Goal: Task Accomplishment & Management: Manage account settings

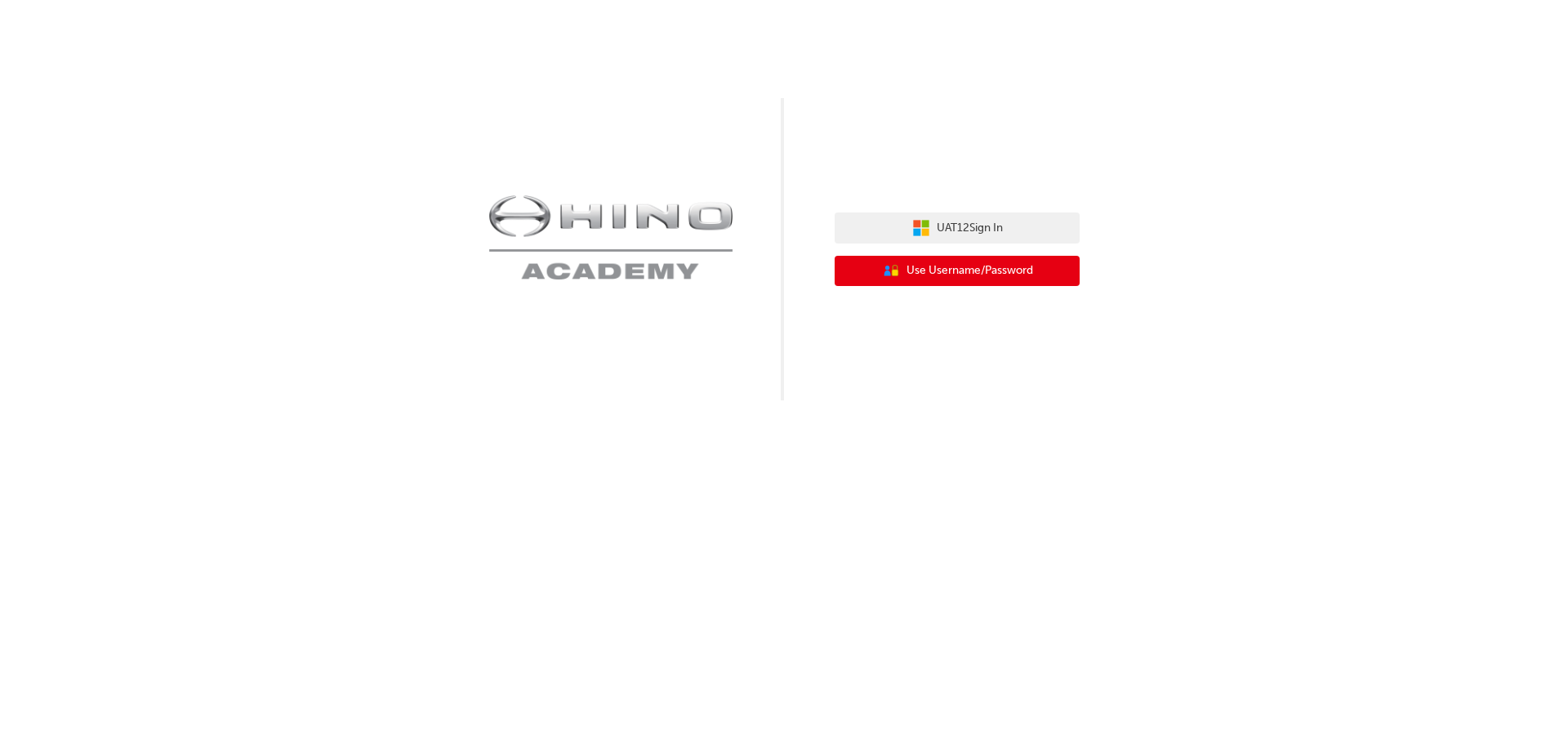
click at [938, 268] on span "Use Username/Password" at bounding box center [970, 270] width 127 height 19
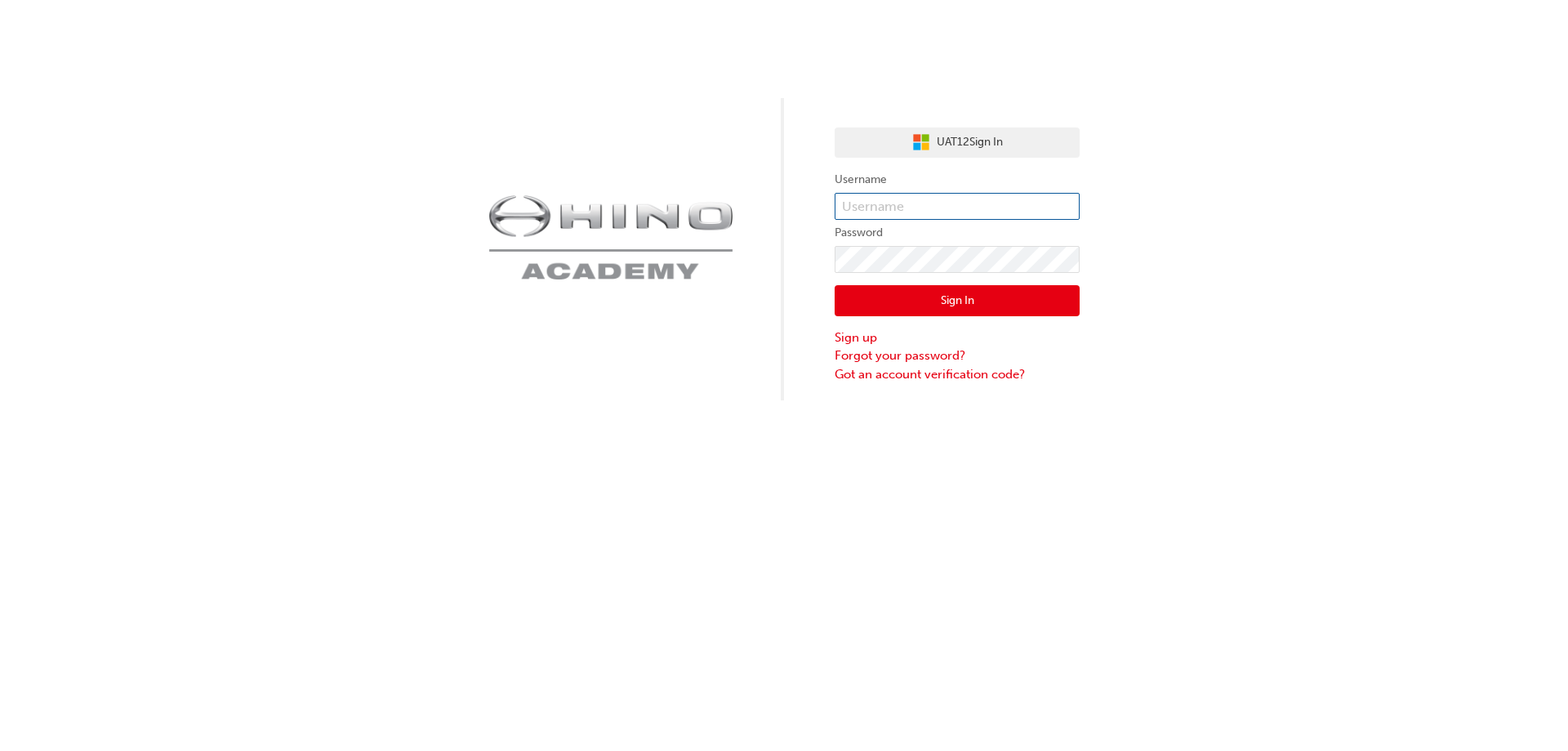
click at [930, 217] on input "text" at bounding box center [957, 206] width 245 height 28
type input "kandika"
click button "Sign In" at bounding box center [957, 301] width 245 height 31
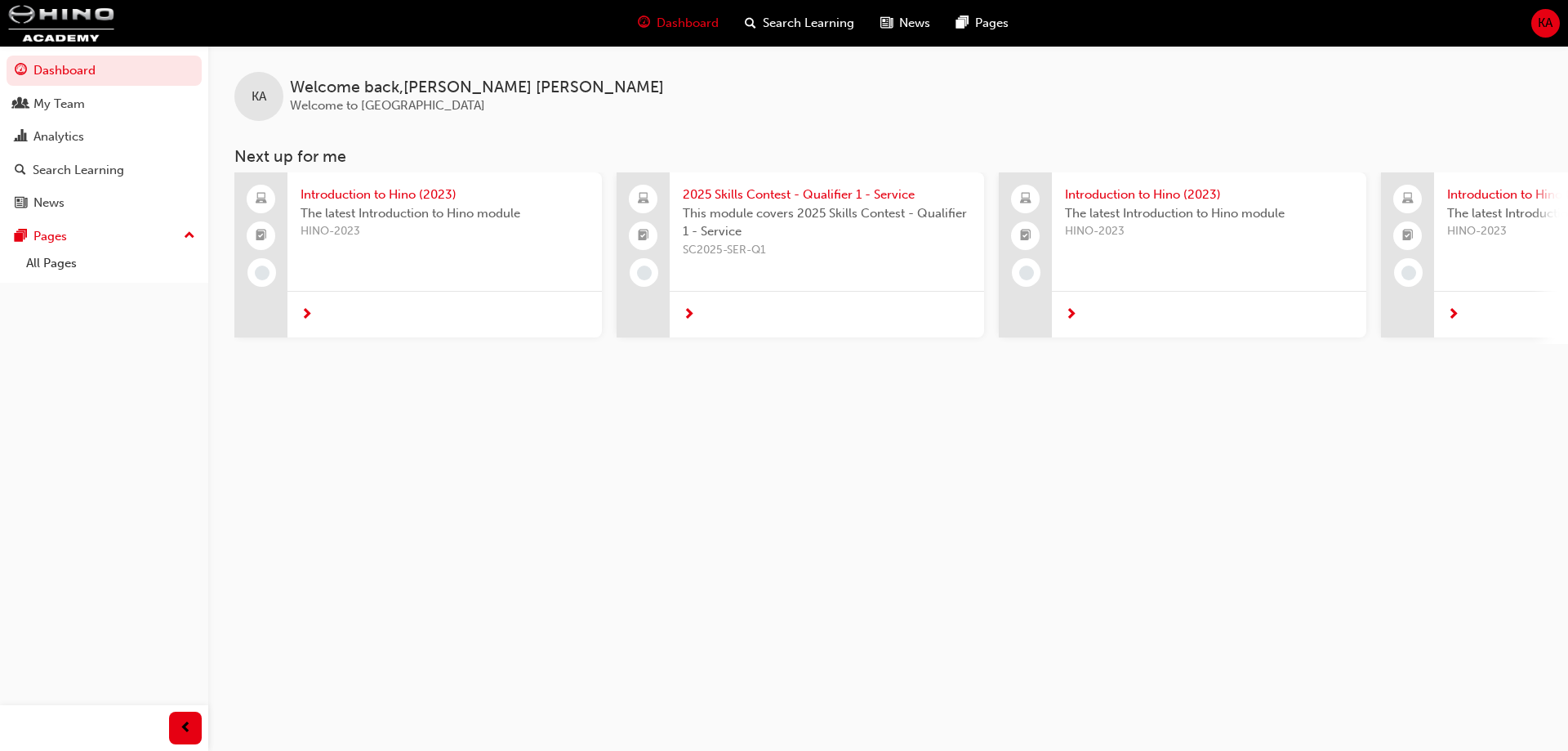
click at [1539, 21] on span "KA" at bounding box center [1546, 23] width 14 height 19
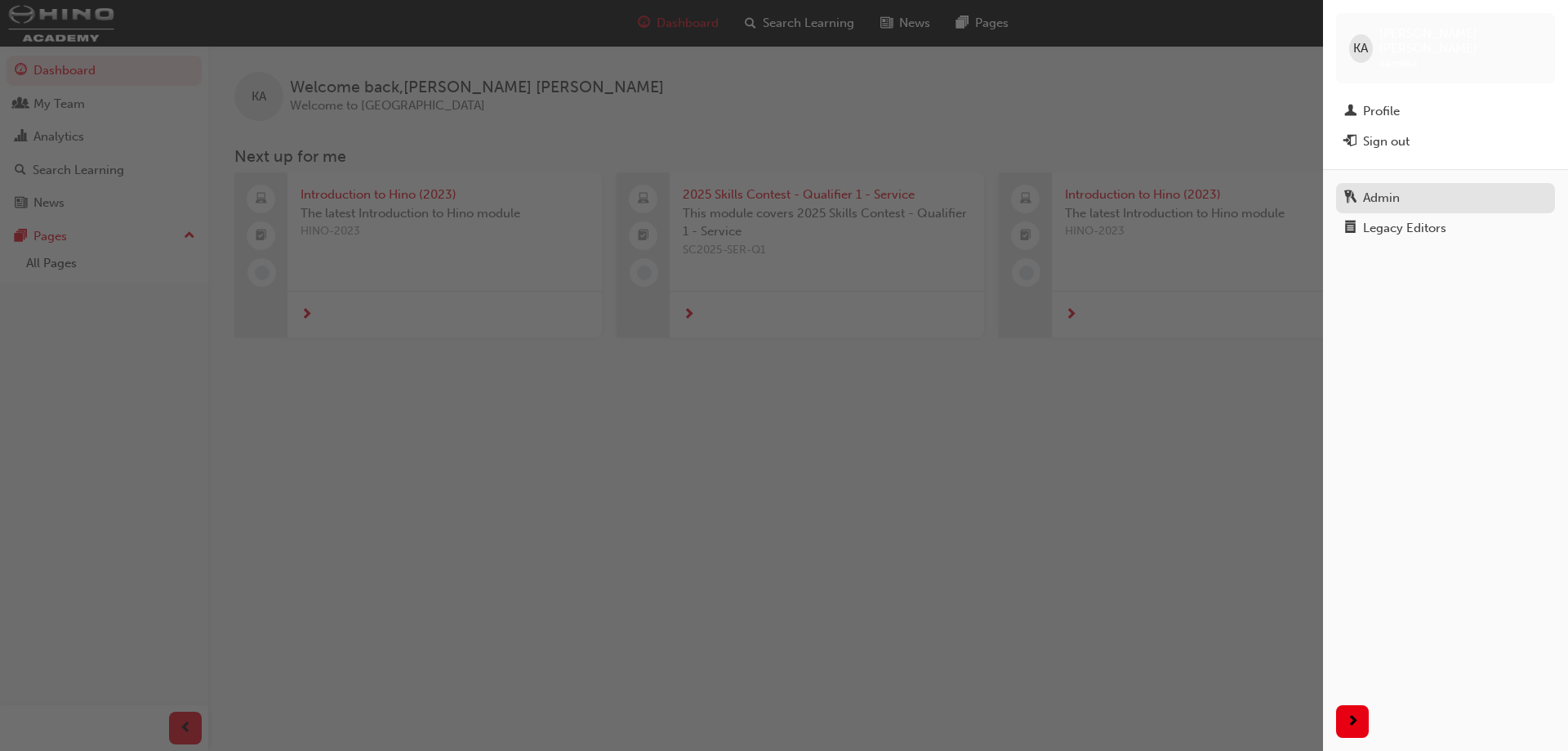
click at [1414, 189] on div "Admin" at bounding box center [1445, 198] width 202 height 21
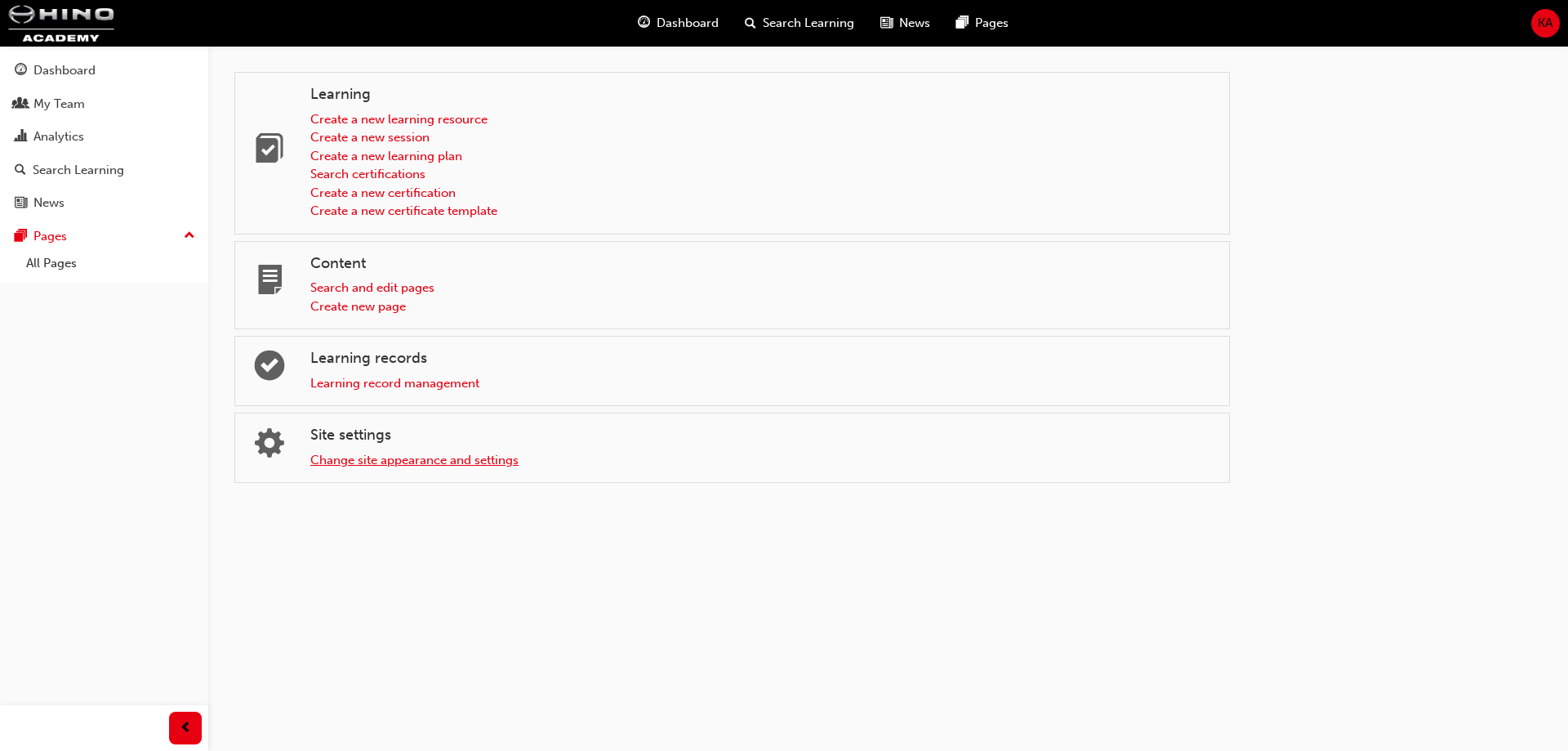
click at [360, 457] on link "Change site appearance and settings" at bounding box center [415, 460] width 209 height 14
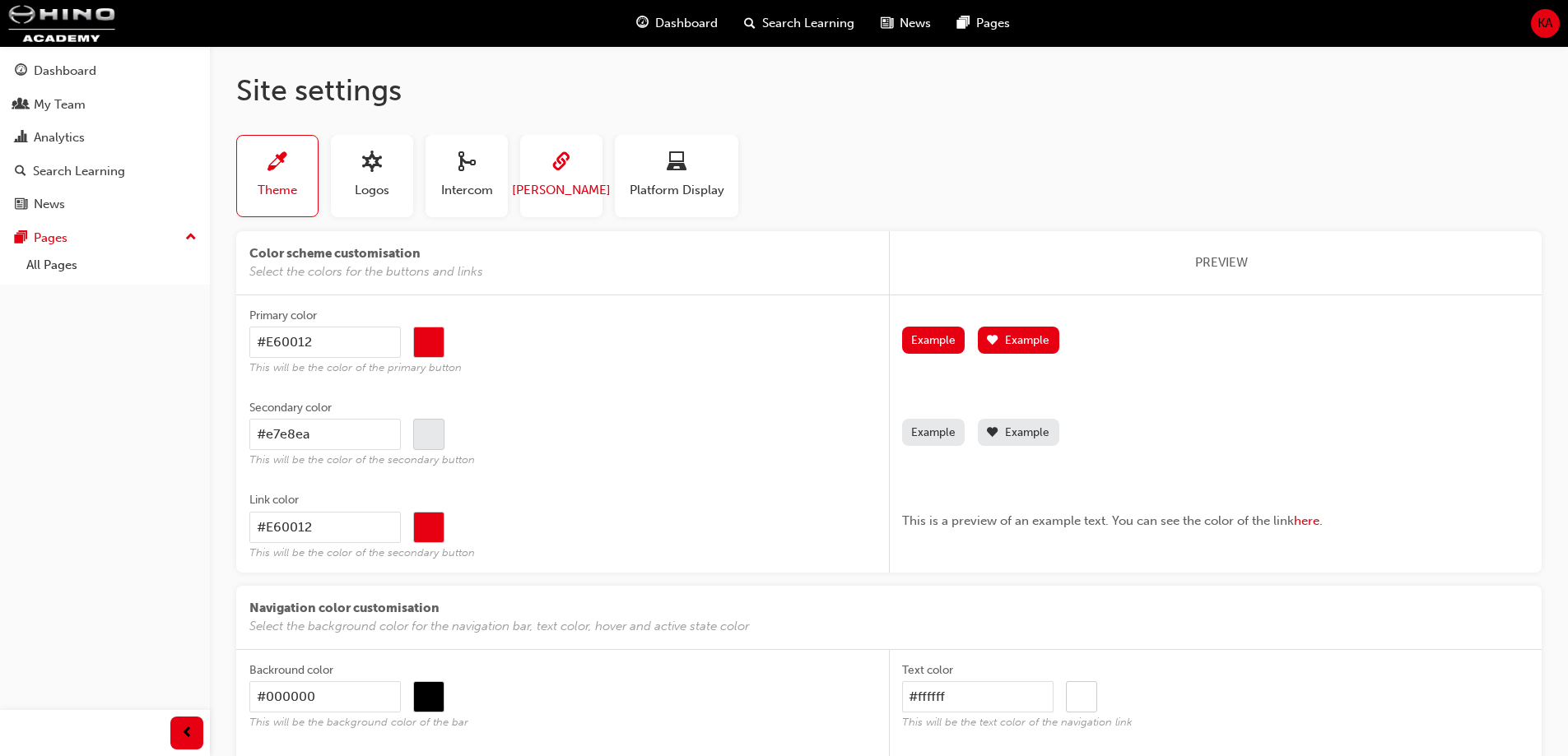
click at [573, 183] on span "SAML" at bounding box center [561, 190] width 99 height 19
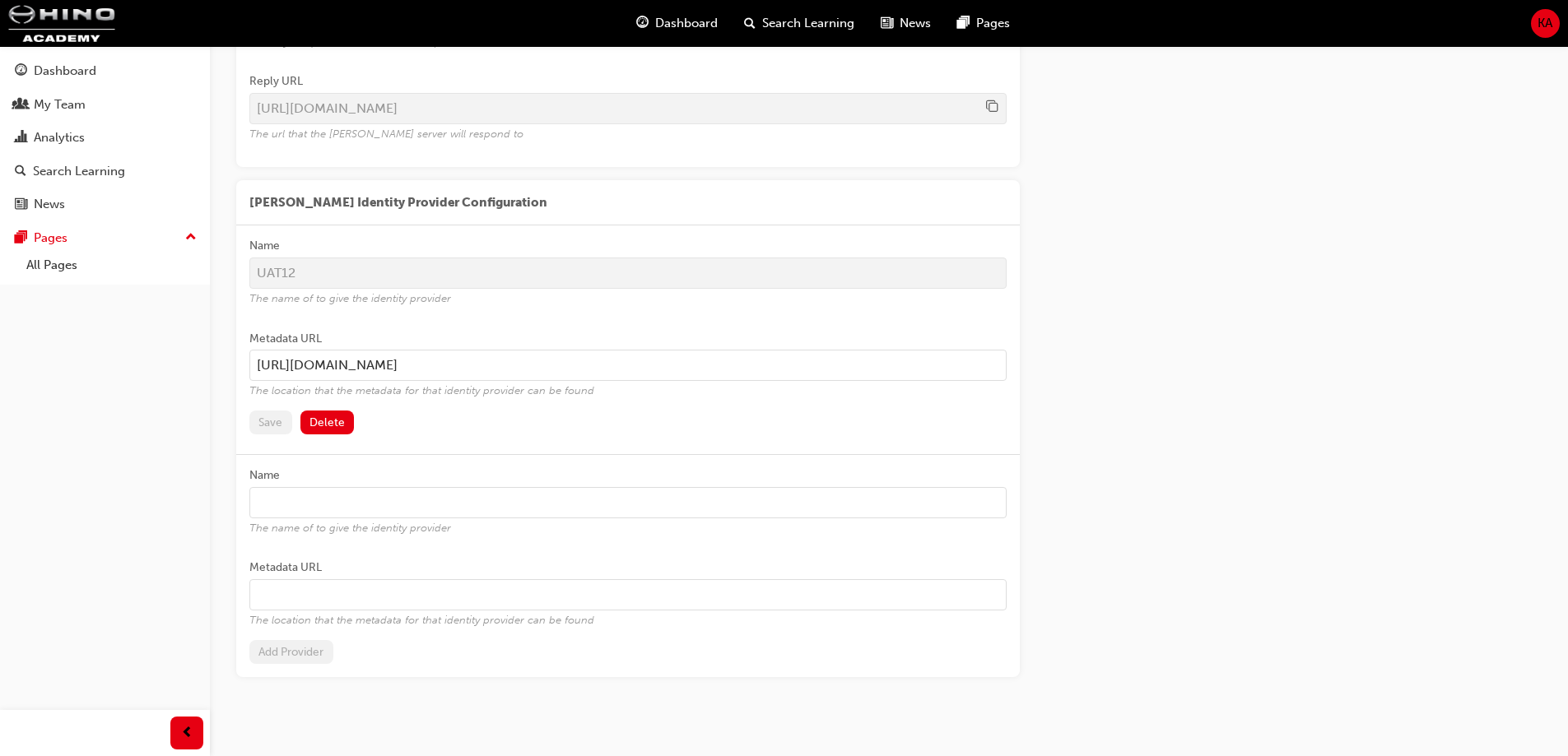
scroll to position [330, 0]
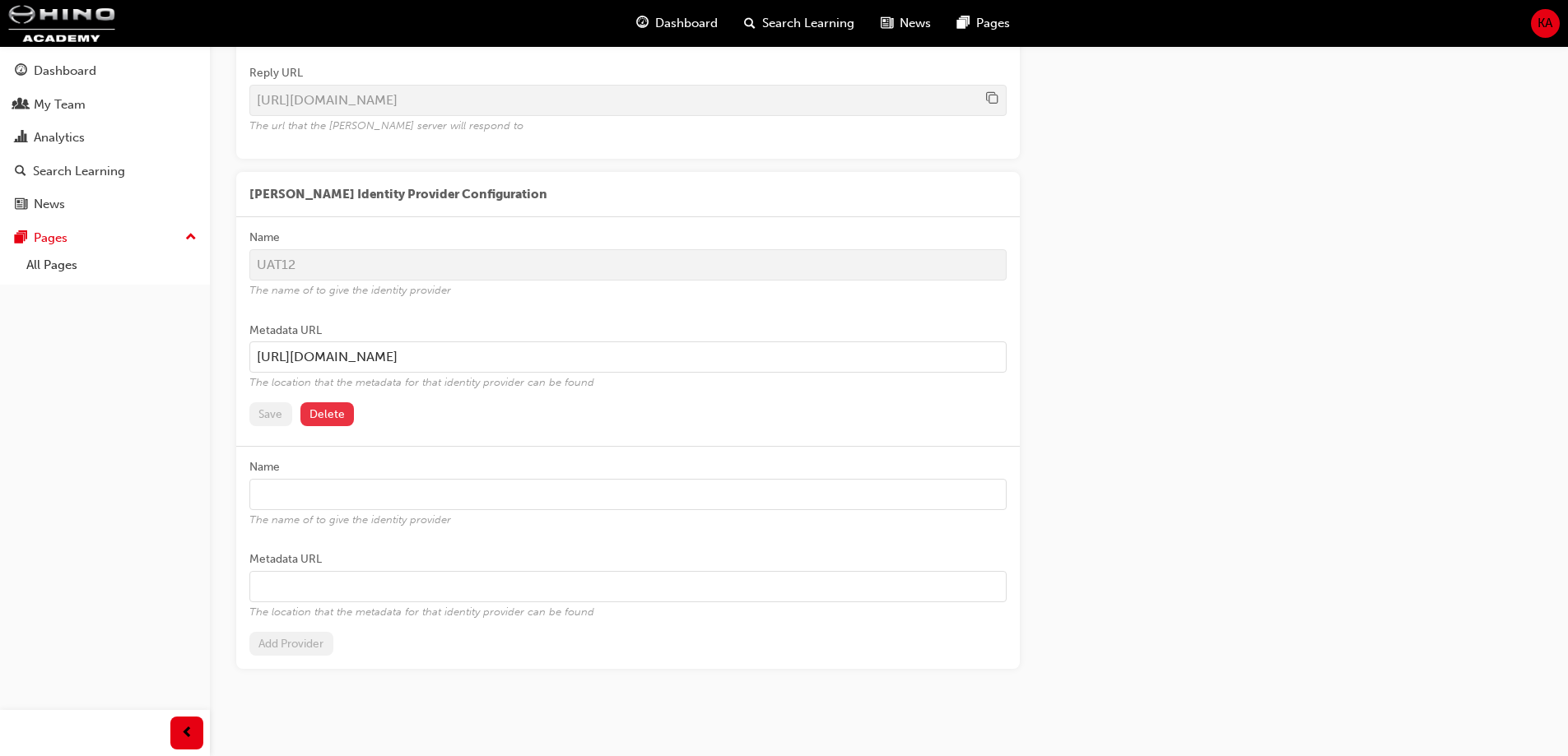
click at [329, 408] on button "Delete" at bounding box center [327, 414] width 54 height 24
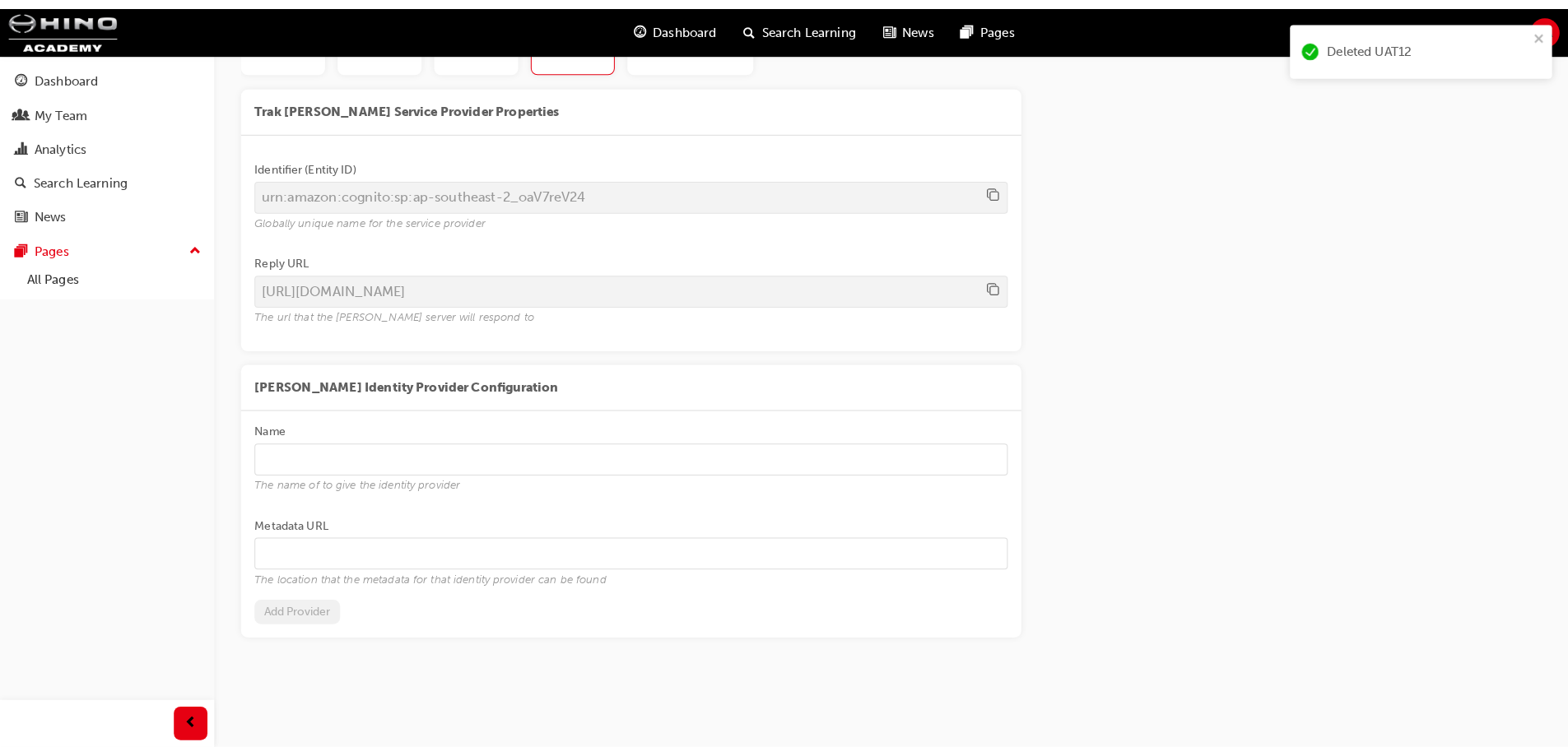
scroll to position [119, 0]
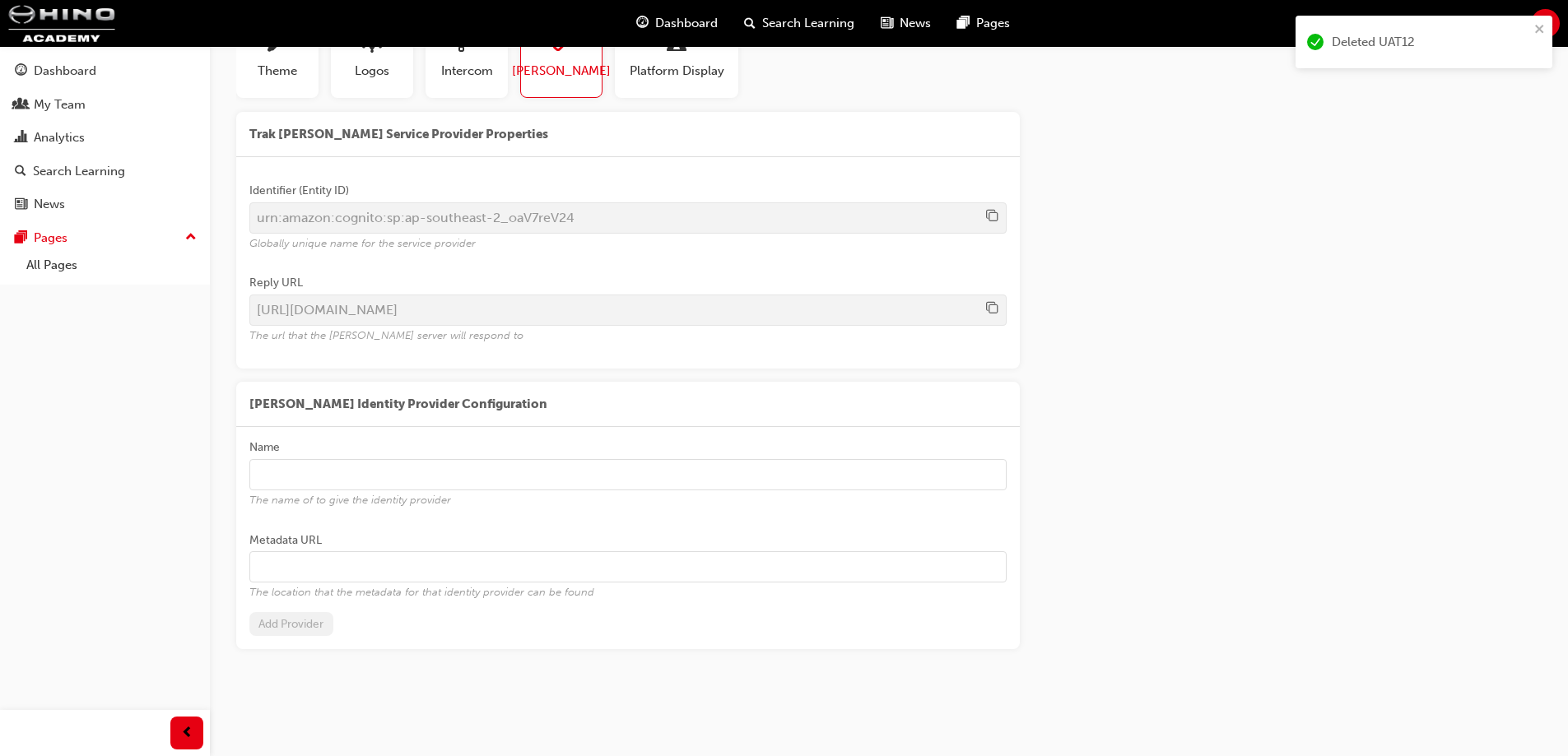
click at [348, 553] on input "Metadata URL The location that the metadata for that identity provider can be f…" at bounding box center [628, 567] width 757 height 31
paste input "https://uat12.hinocentral.com.au/metadata/idp_metadata.xml"
type input "https://uat12.hinocentral.com.au/metadata/idp_metadata.xml"
click at [346, 475] on input "Name The name of to give the identity provider" at bounding box center [628, 474] width 757 height 31
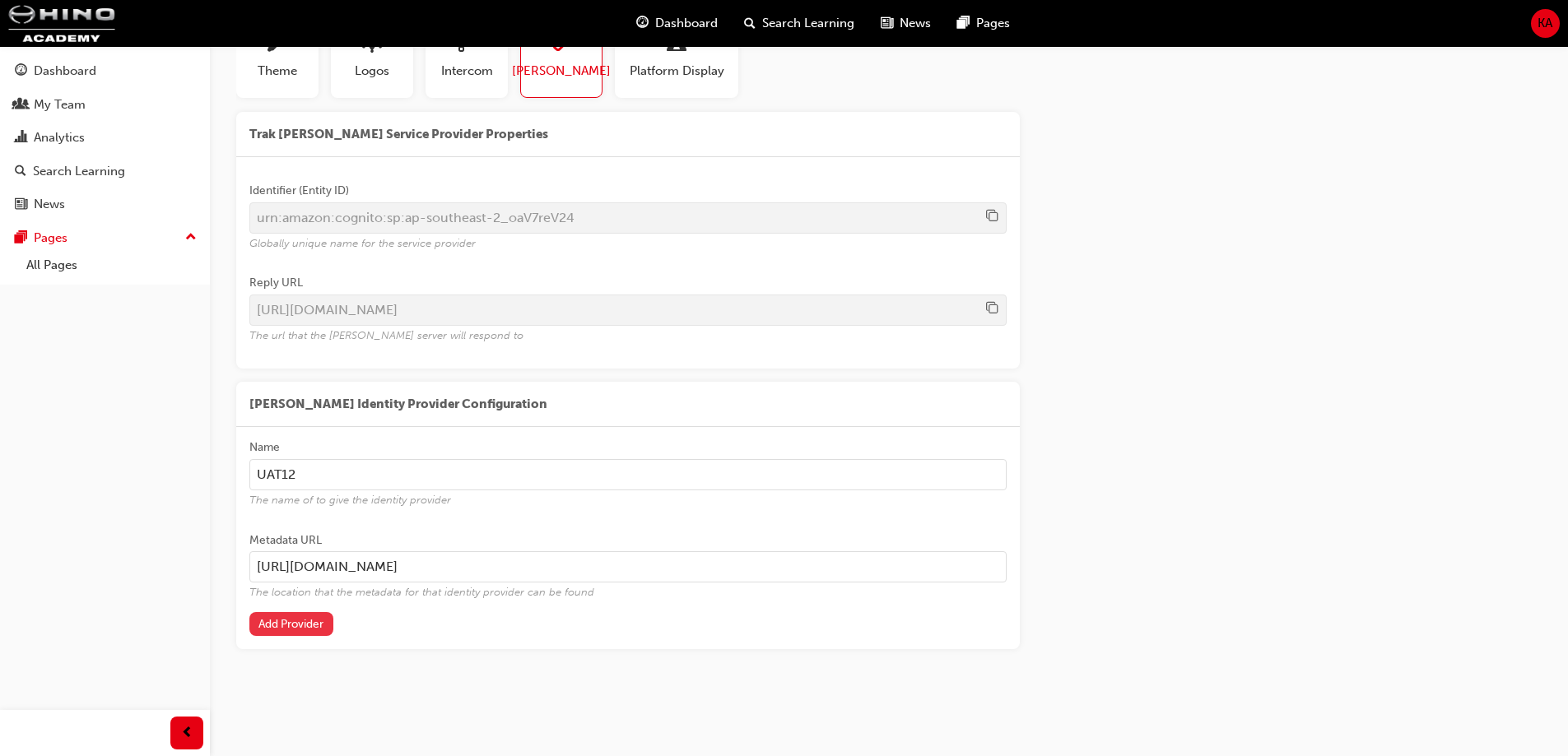
type input "UAT12"
click at [321, 628] on button "Add Provider" at bounding box center [291, 624] width 84 height 24
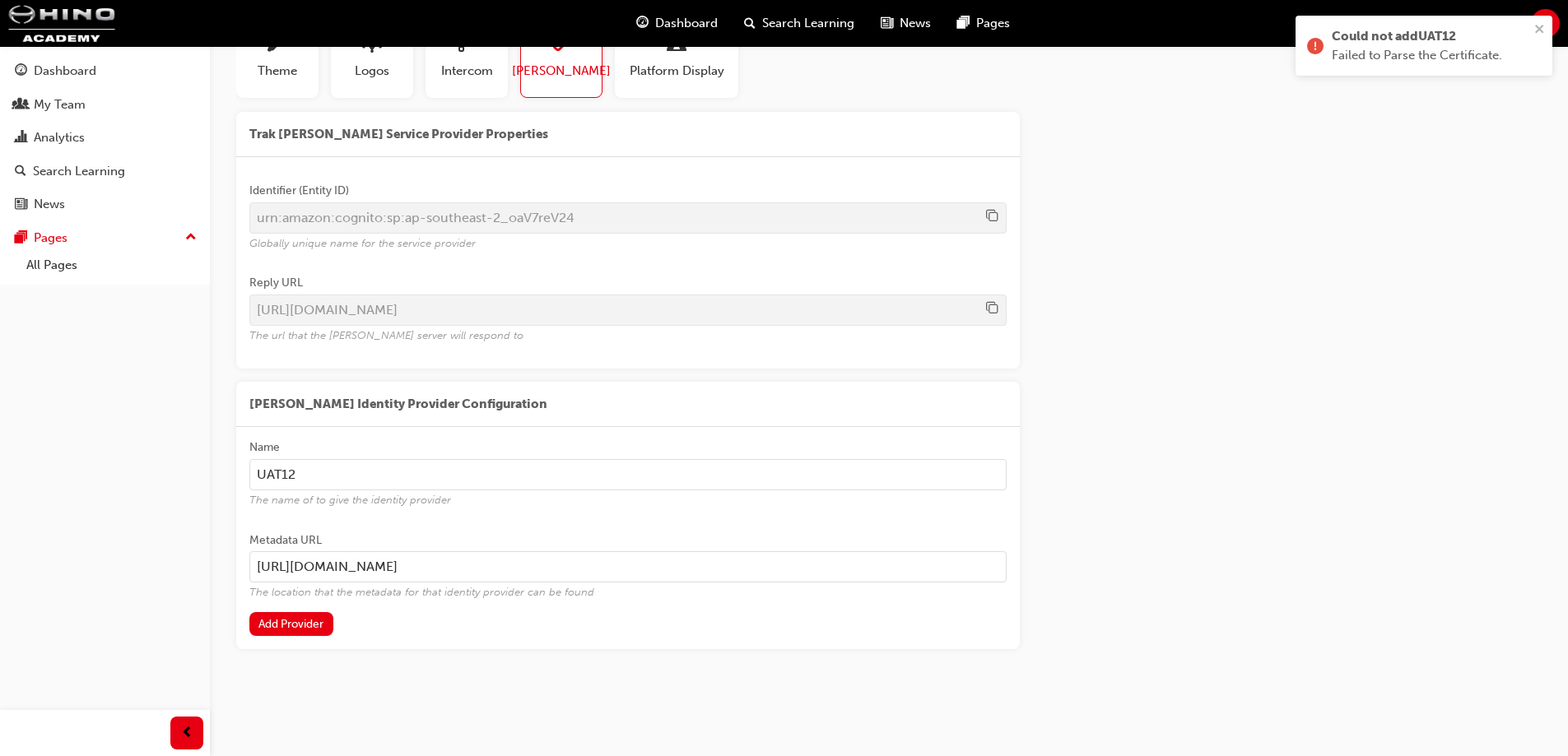
click at [555, 685] on div "Site settings Theme Logos Intercom SAML Platform Display Color scheme customisa…" at bounding box center [889, 321] width 1358 height 788
click at [301, 622] on button "Add Provider" at bounding box center [291, 624] width 84 height 24
click at [289, 619] on button "Add Provider" at bounding box center [291, 624] width 84 height 24
click at [1017, 552] on div "Name UAT12 The name of to give the identity provider Metadata URL https://uat12…" at bounding box center [628, 538] width 783 height 222
click at [1061, 527] on div "Trak SAML Service Provider Properties Identifier (Entity ID) urn:amazon:cognito…" at bounding box center [888, 381] width 1305 height 538
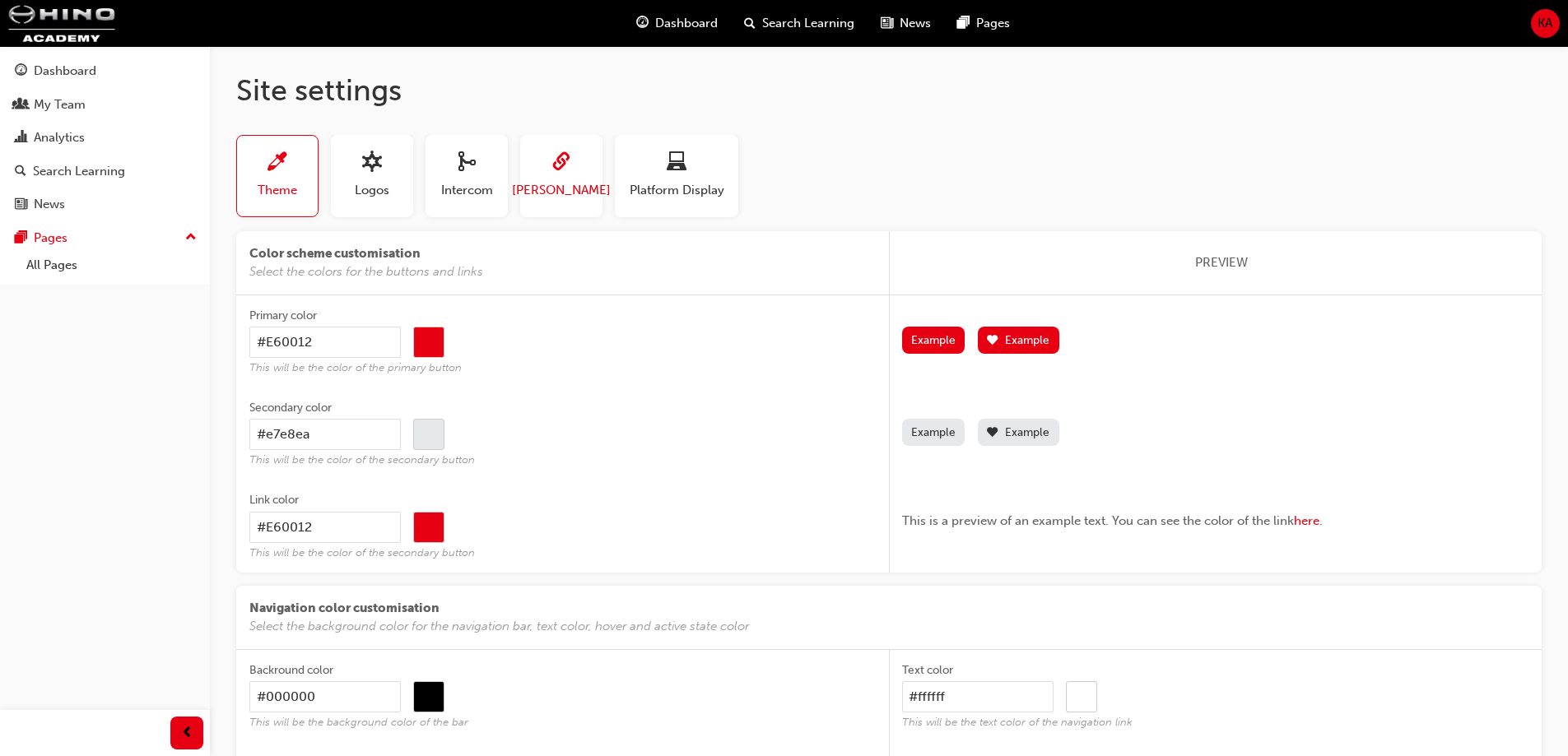
click at [562, 158] on span "sitesettings_saml-icon" at bounding box center [561, 163] width 20 height 22
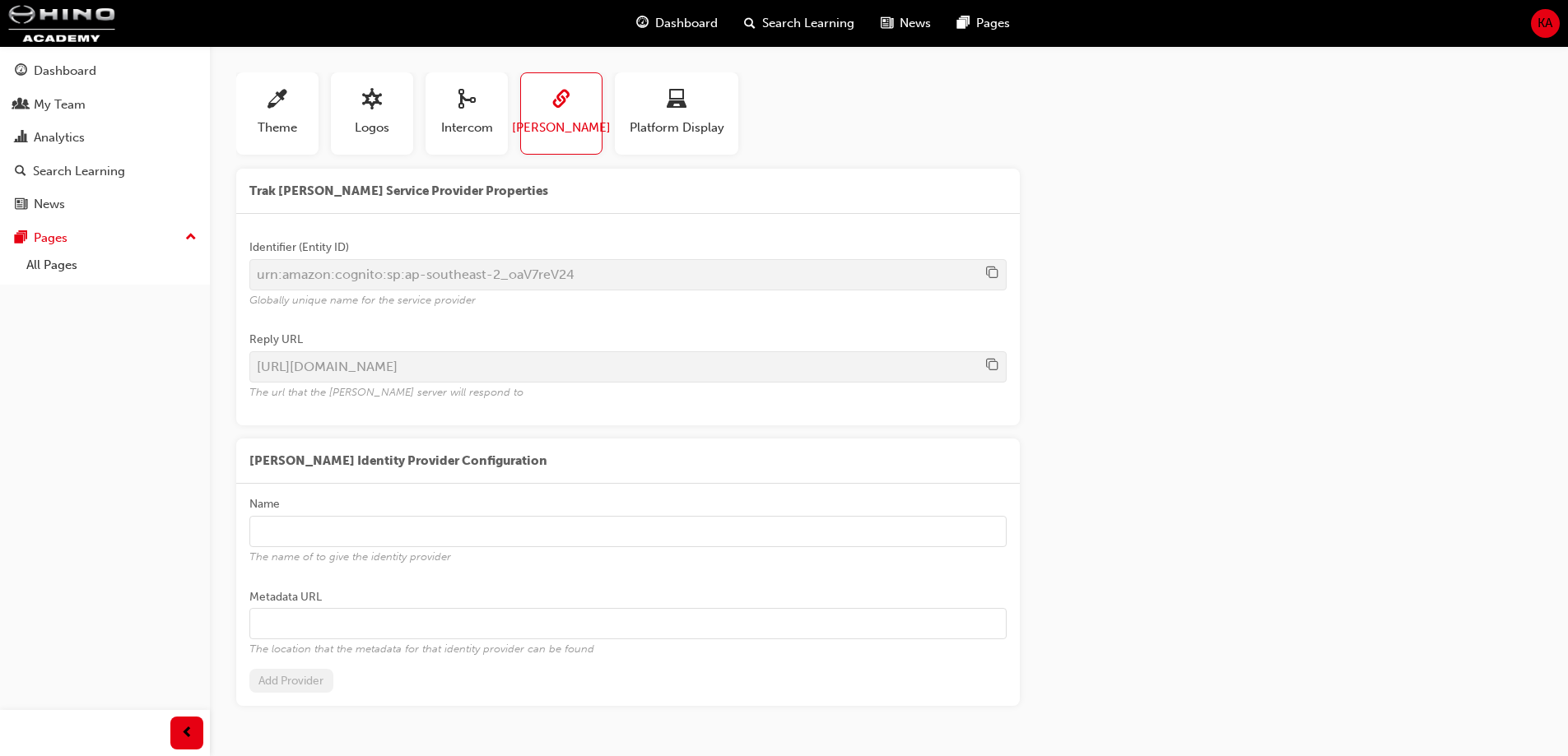
scroll to position [119, 0]
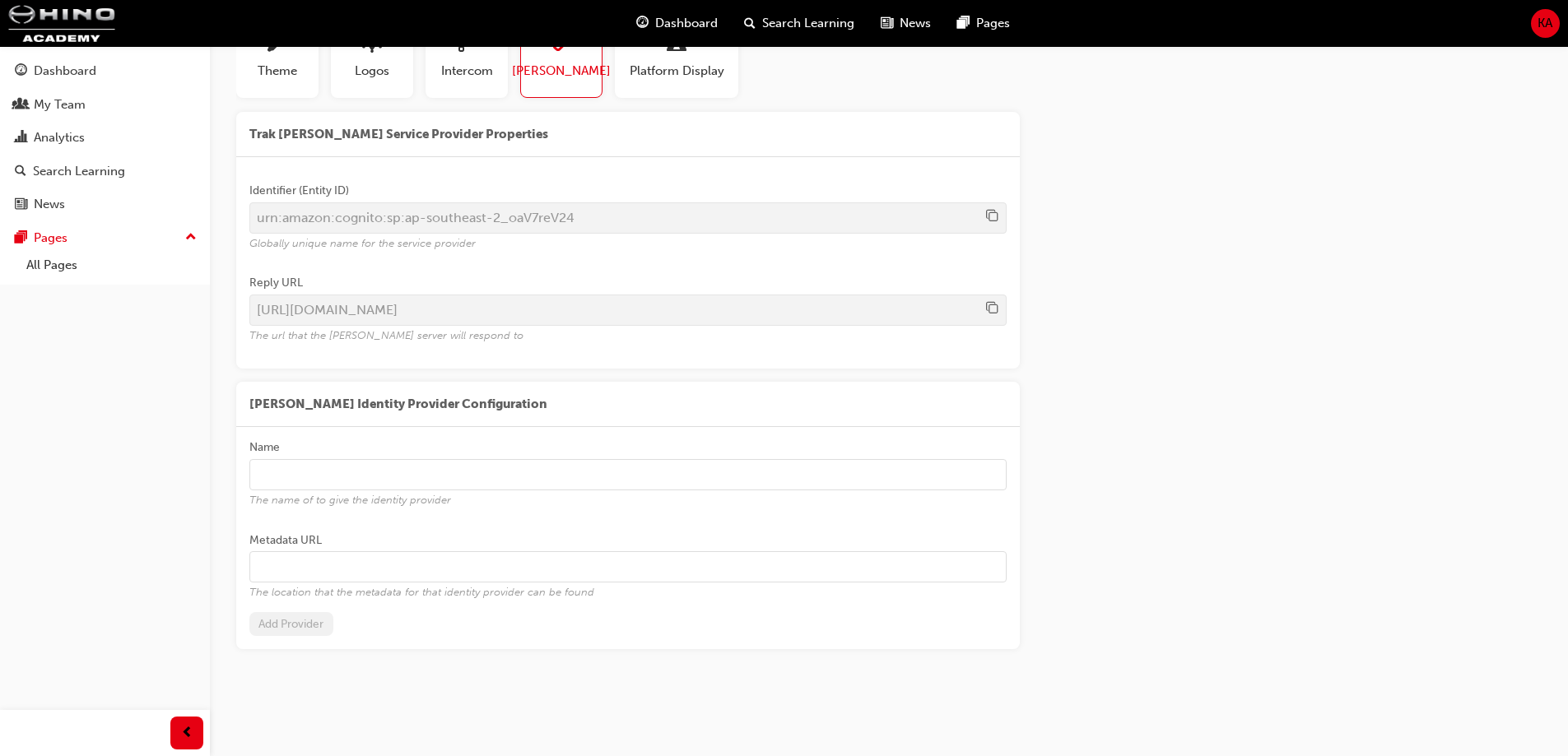
click at [452, 552] on input "Metadata URL The location that the metadata for that identity provider can be f…" at bounding box center [628, 567] width 757 height 31
paste input "https://uat12.hinocentral.com.au/metadata/idp_metadata.xml"
drag, startPoint x: 645, startPoint y: 560, endPoint x: 68, endPoint y: 382, distance: 603.8
click at [12, 511] on div "Dashboard My Team Analytics Search Learning News Pages Pages All Pages Site set…" at bounding box center [784, 318] width 1568 height 875
type input "https://uat12.hinocentral.com.au/metadata/idp_metadata.xml"
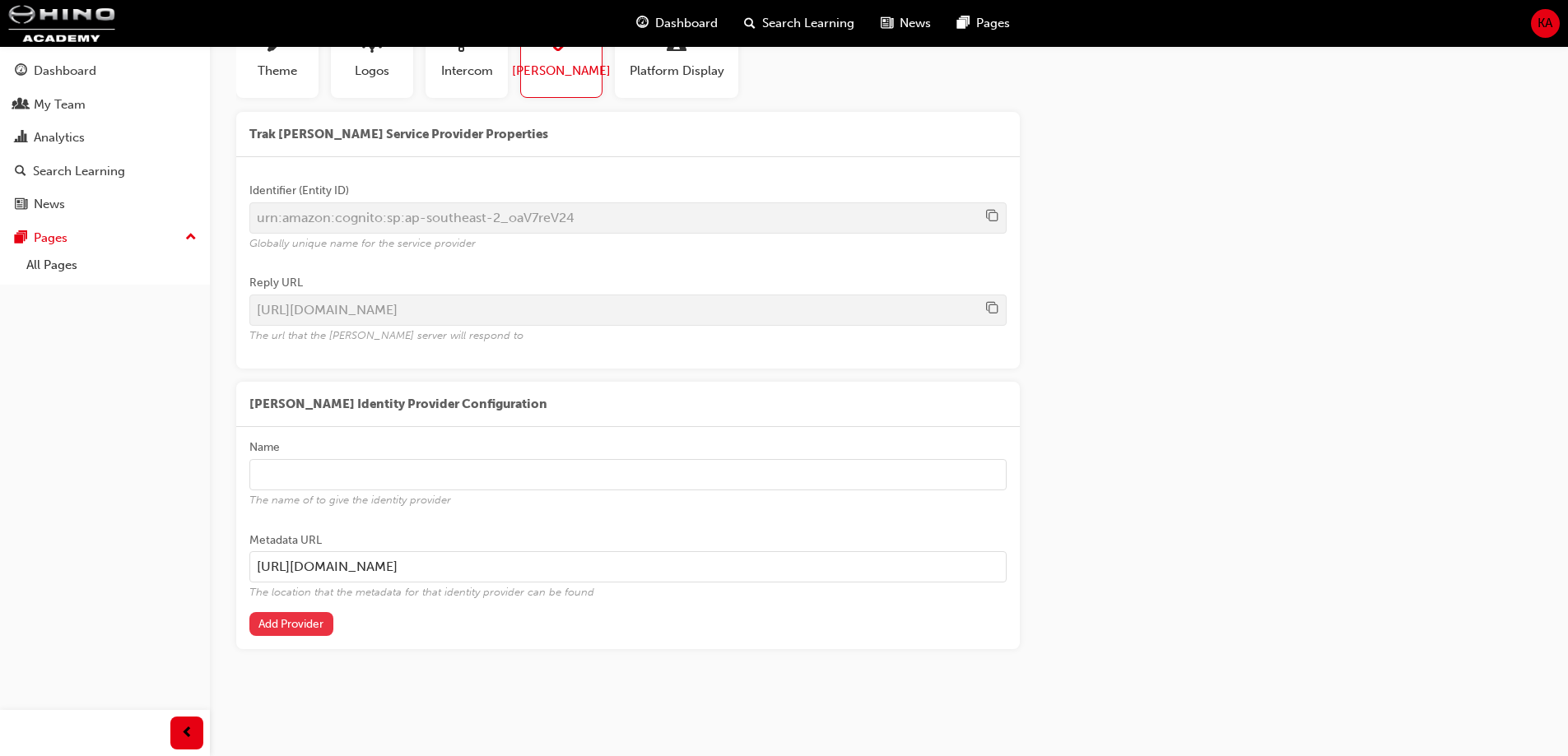
click at [307, 629] on button "Add Provider" at bounding box center [291, 624] width 84 height 24
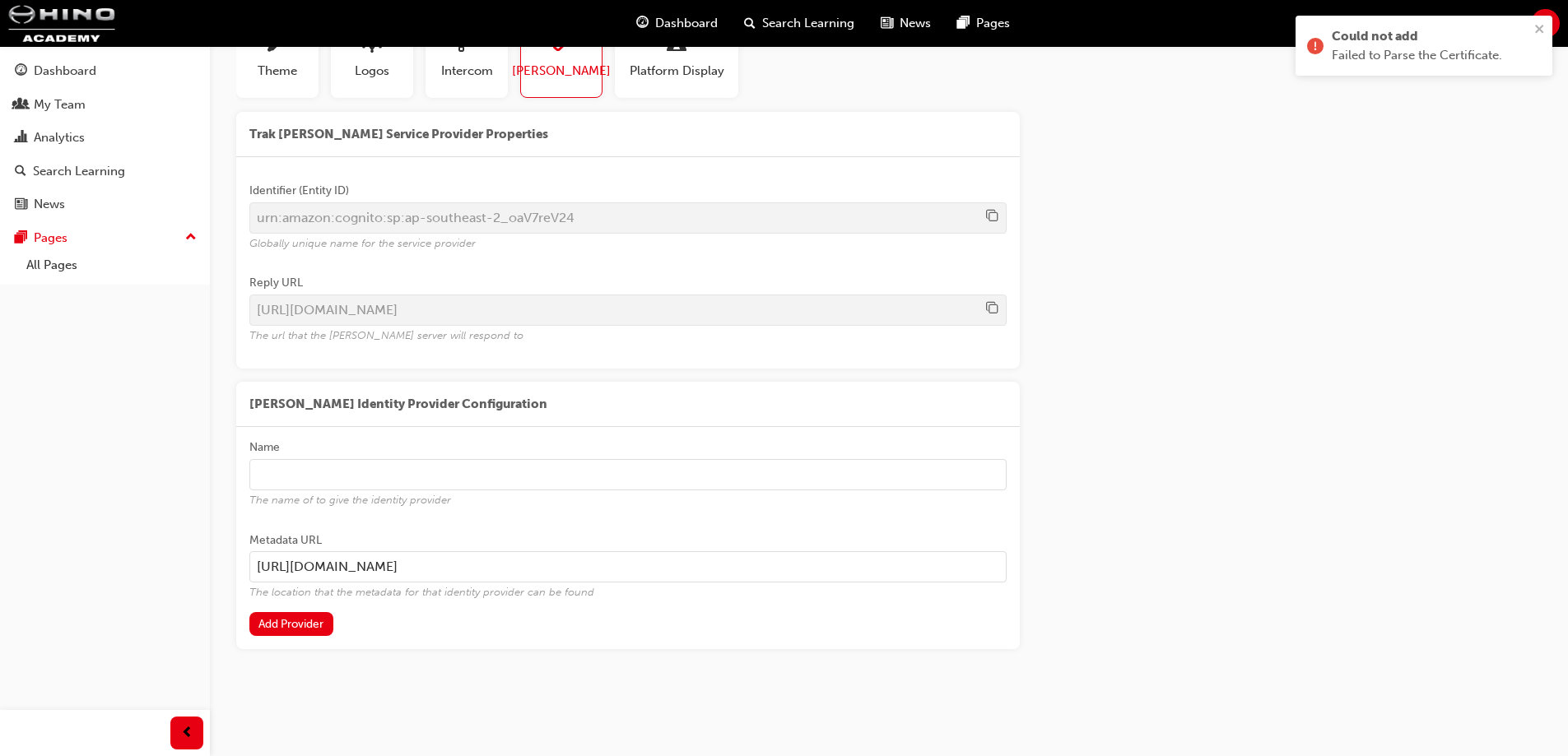
click at [1246, 358] on div "Trak SAML Service Provider Properties Identifier (Entity ID) urn:amazon:cognito…" at bounding box center [888, 381] width 1305 height 538
click at [1410, 63] on div "Failed to Parse the Certificate." at bounding box center [1431, 55] width 198 height 19
click at [366, 487] on input "Name The name of to give the identity provider" at bounding box center [628, 474] width 757 height 31
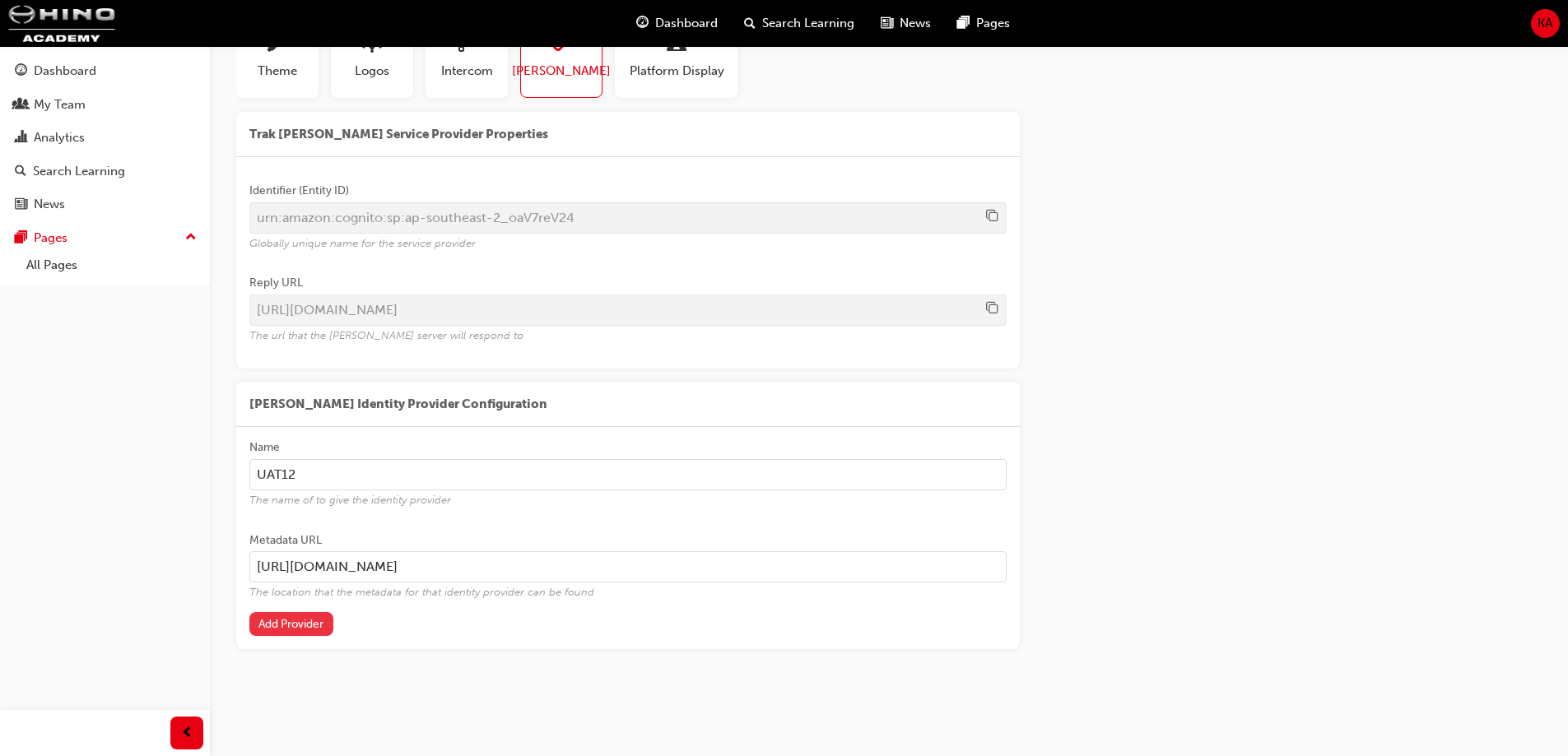
type input "UAT12"
click at [299, 624] on button "Add Provider" at bounding box center [291, 624] width 84 height 24
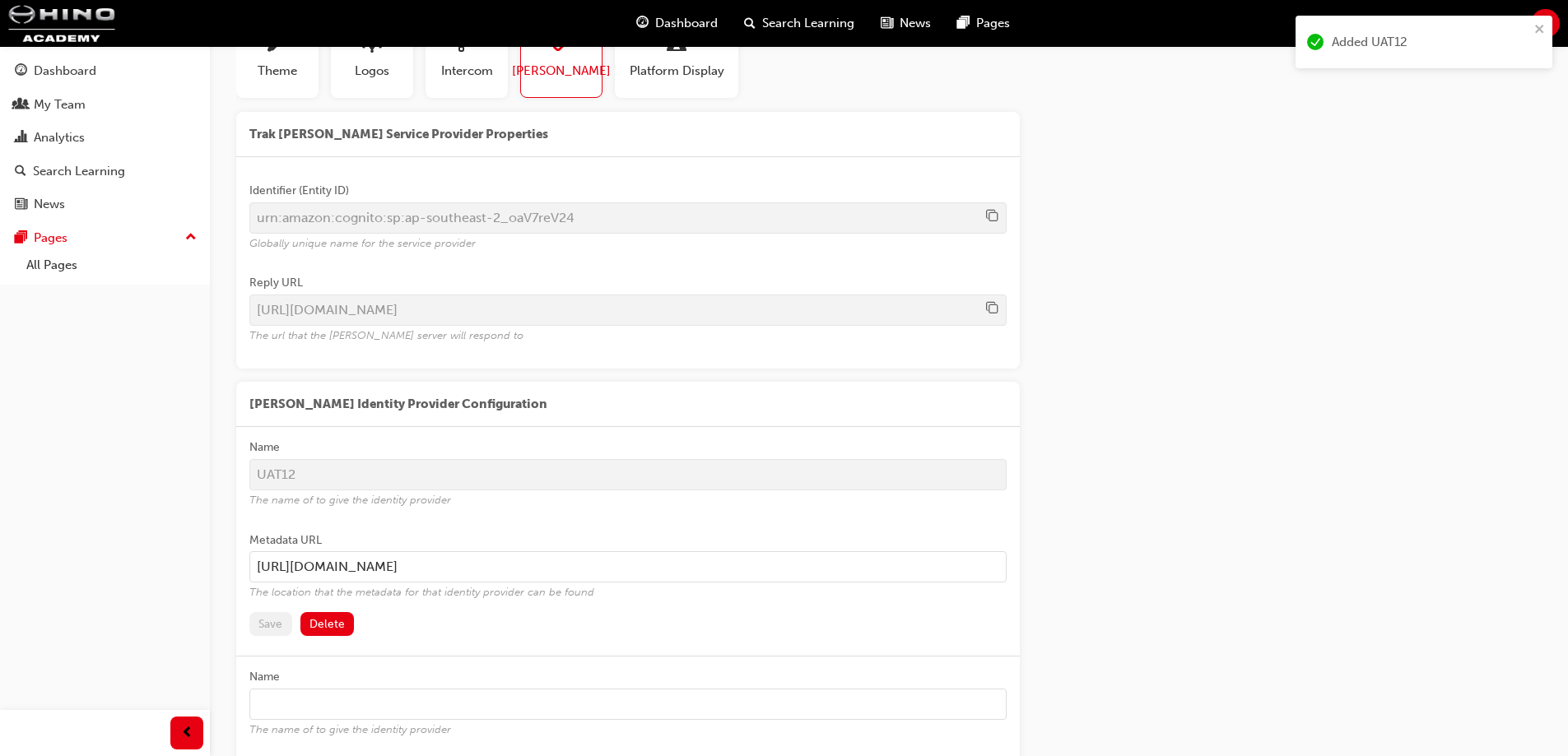
click at [1196, 488] on div "Trak SAML Service Provider Properties Identifier (Entity ID) urn:amazon:cognito…" at bounding box center [888, 496] width 1305 height 767
click at [1196, 479] on div "Trak SAML Service Provider Properties Identifier (Entity ID) urn:amazon:cognito…" at bounding box center [888, 496] width 1305 height 767
click at [1268, 514] on div "Trak SAML Service Provider Properties Identifier (Entity ID) urn:amazon:cognito…" at bounding box center [888, 496] width 1305 height 767
drag, startPoint x: 1549, startPoint y: 0, endPoint x: 1124, endPoint y: 330, distance: 538.1
click at [1124, 330] on div "Trak SAML Service Provider Properties Identifier (Entity ID) urn:amazon:cognito…" at bounding box center [888, 496] width 1305 height 767
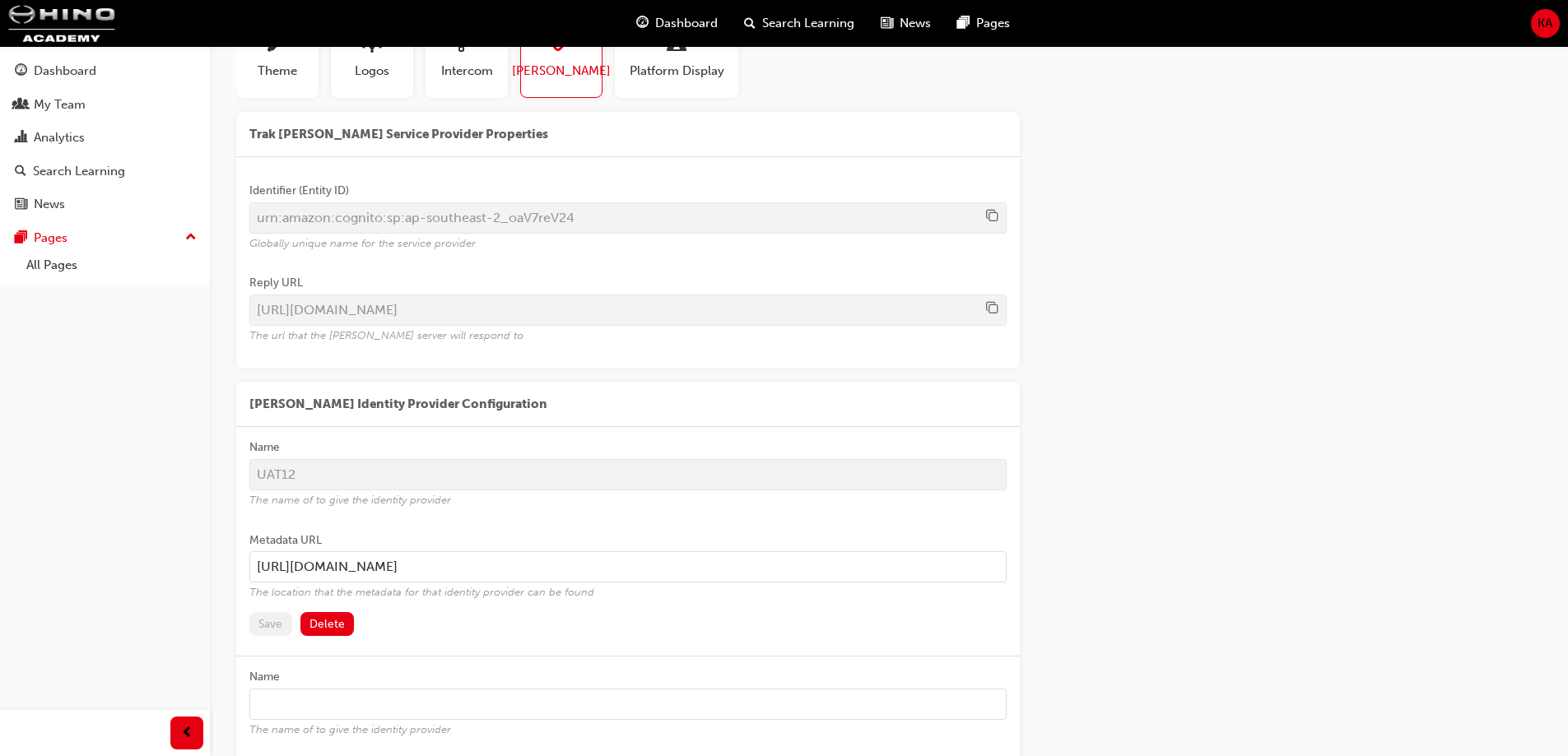
click at [1555, 25] on div "KA" at bounding box center [1545, 23] width 29 height 29
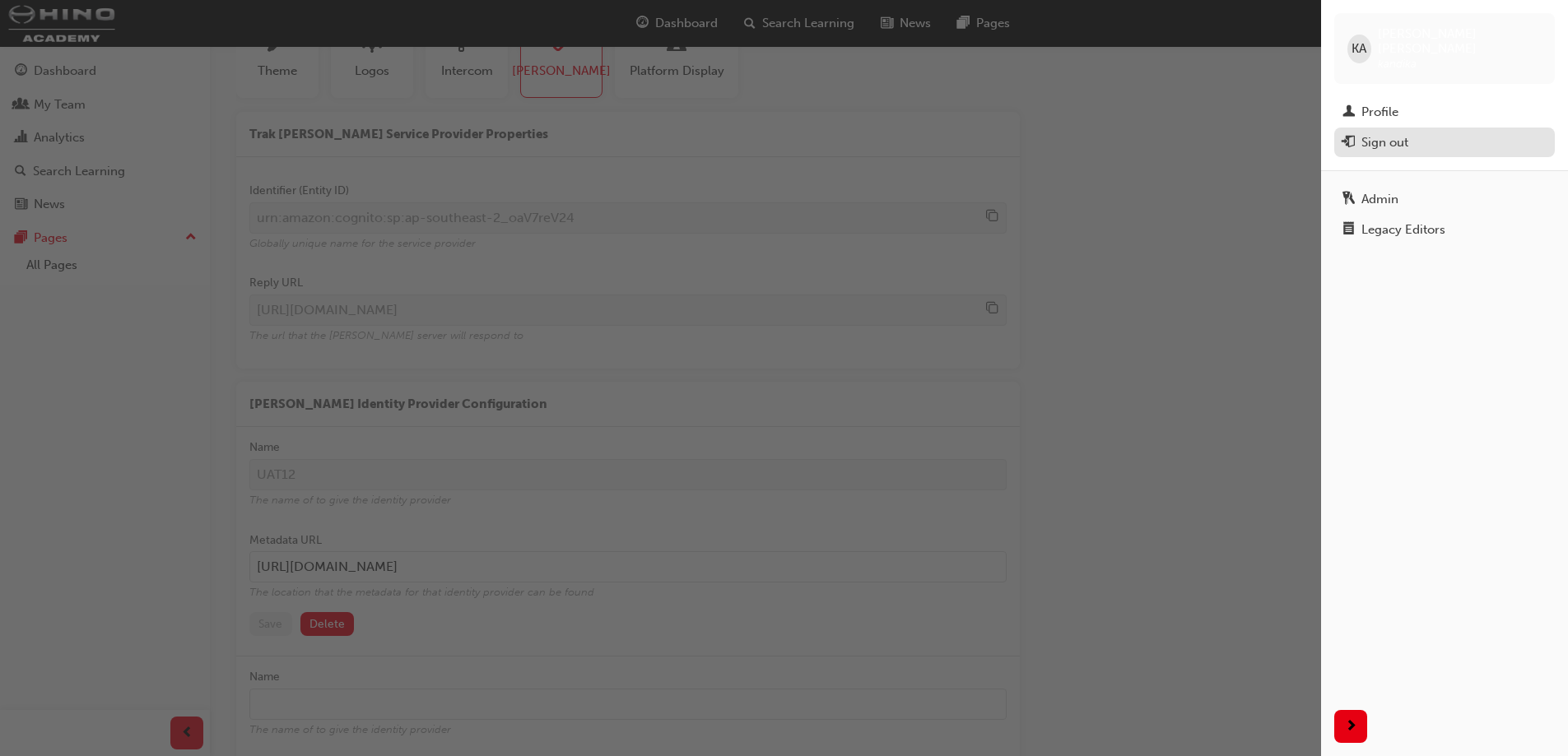
click at [1432, 133] on div "Sign out" at bounding box center [1444, 143] width 204 height 21
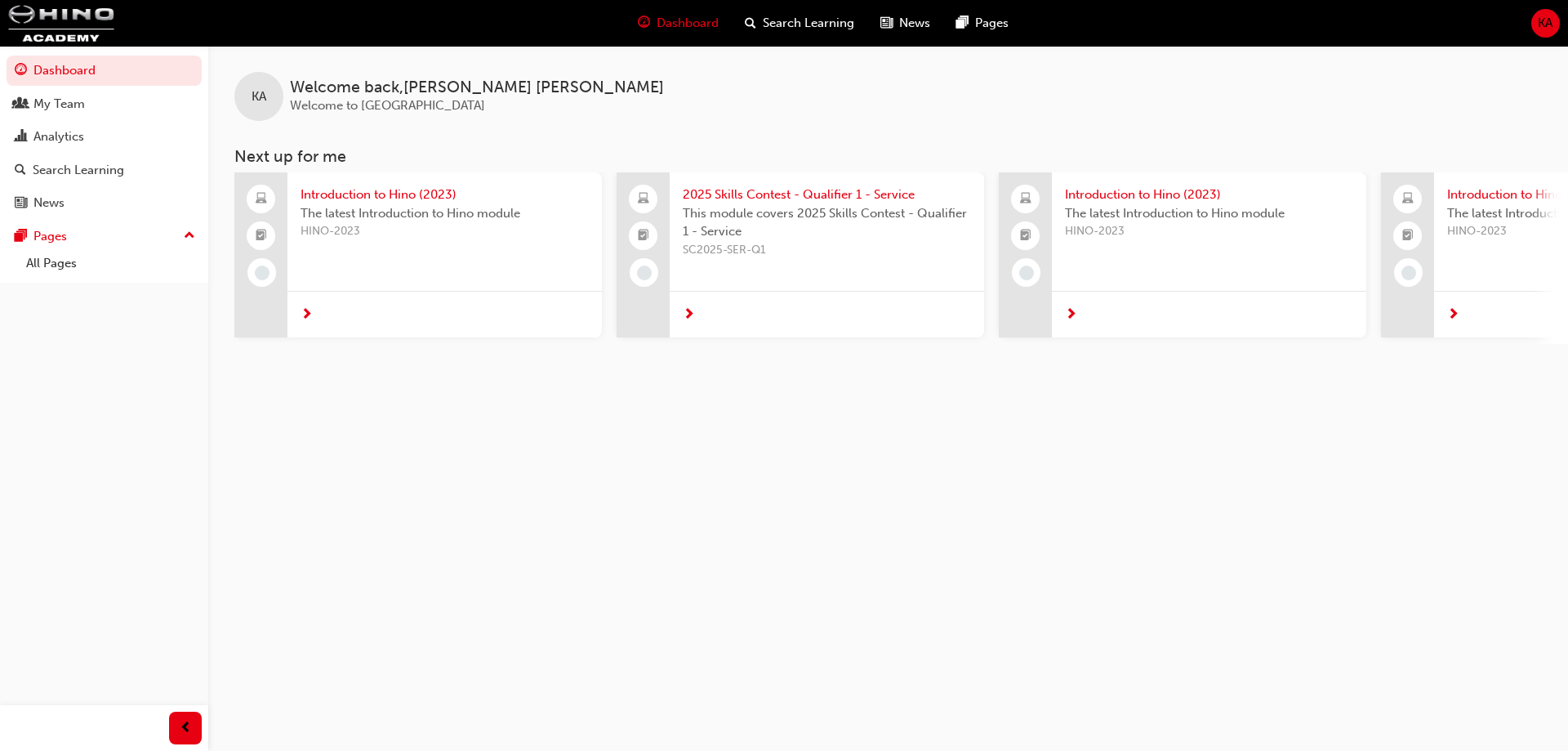
drag, startPoint x: 1136, startPoint y: 652, endPoint x: 1130, endPoint y: 633, distance: 19.9
click at [1131, 640] on div "KA Welcome back , [PERSON_NAME] Welcome to Hino Academy Next up for me Introduc…" at bounding box center [784, 376] width 1568 height 751
click at [1536, 9] on button "KA" at bounding box center [1546, 23] width 29 height 29
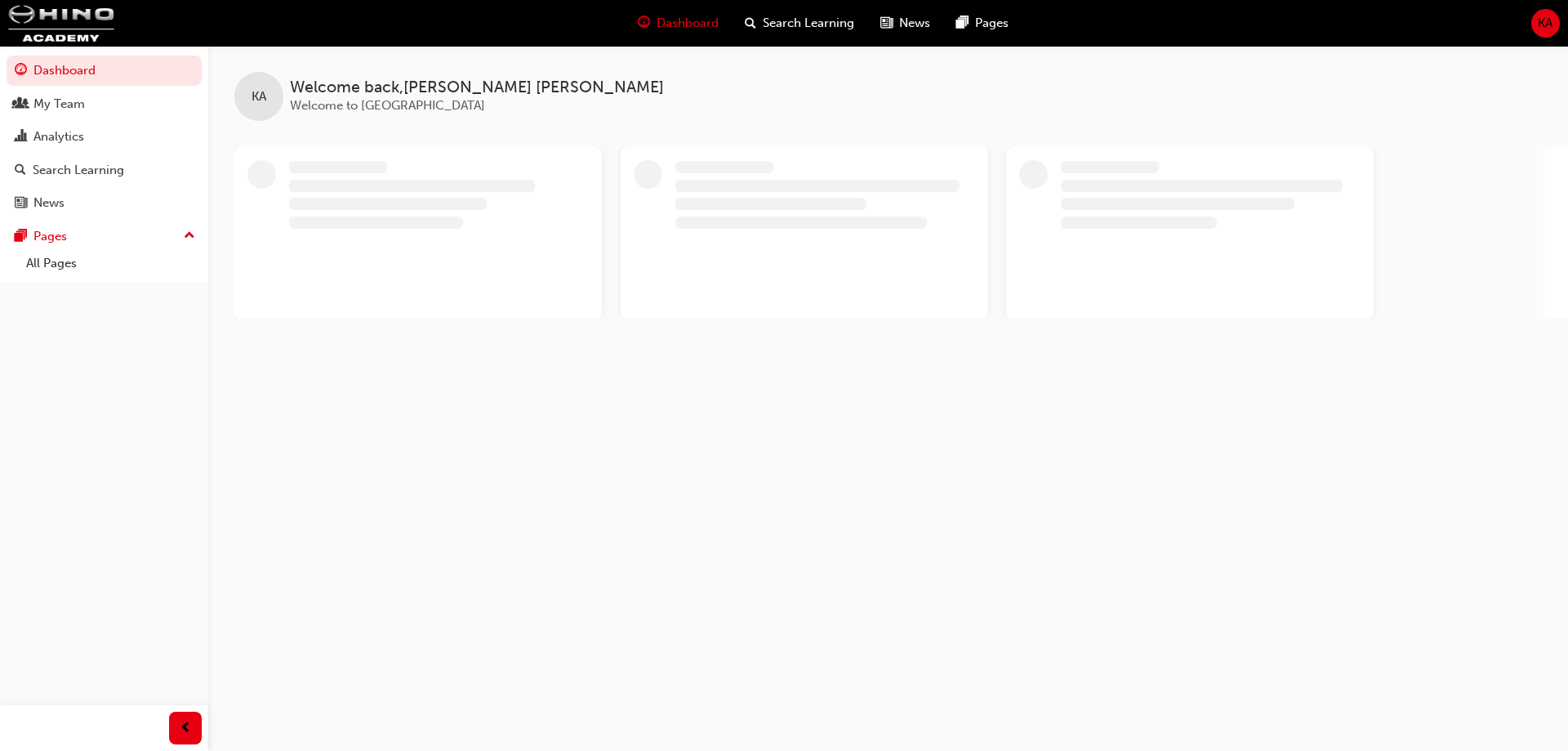
click at [1535, 21] on div "KA" at bounding box center [1546, 23] width 29 height 29
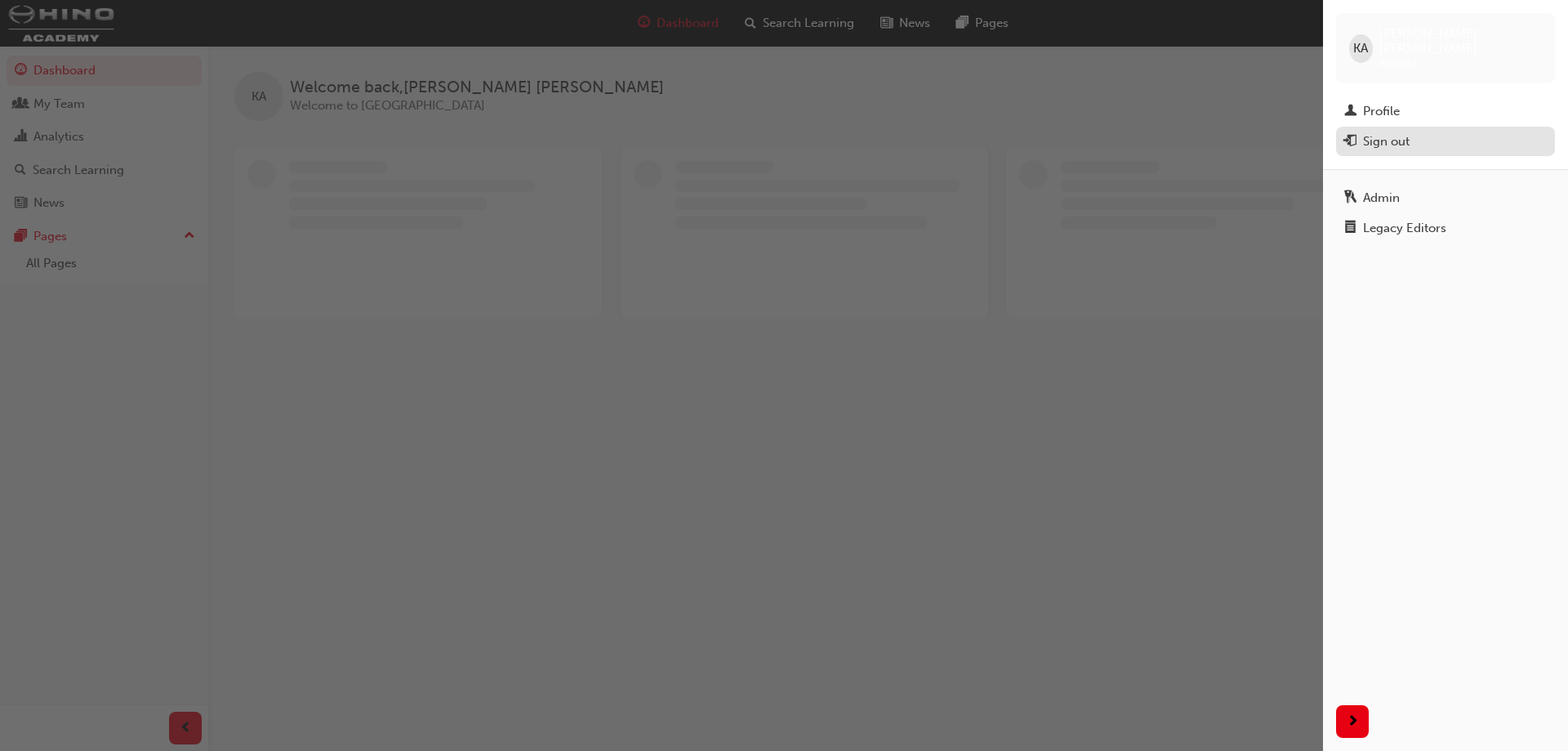
click at [1383, 135] on div "Sign out" at bounding box center [1386, 141] width 46 height 19
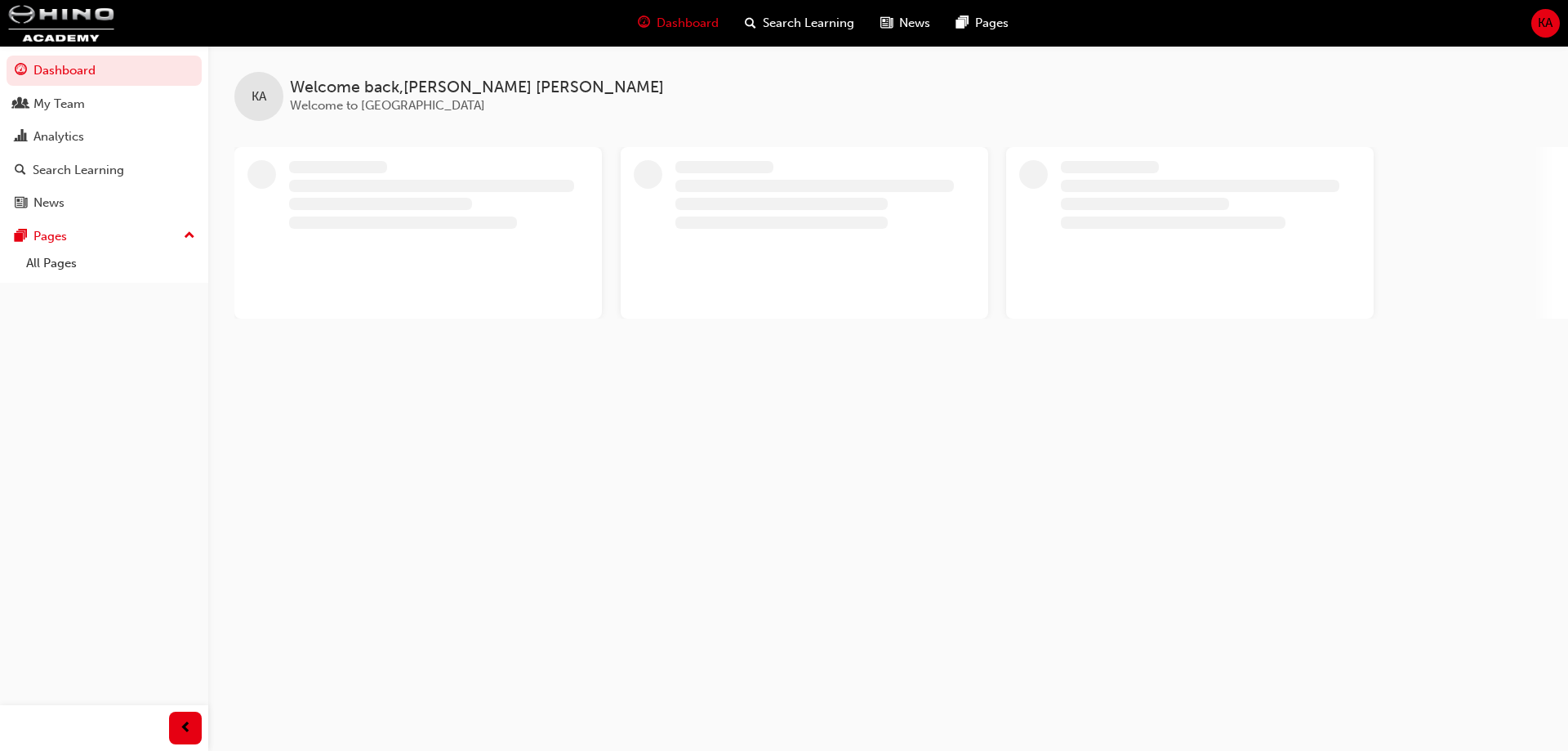
click at [1544, 30] on span "KA" at bounding box center [1546, 23] width 14 height 19
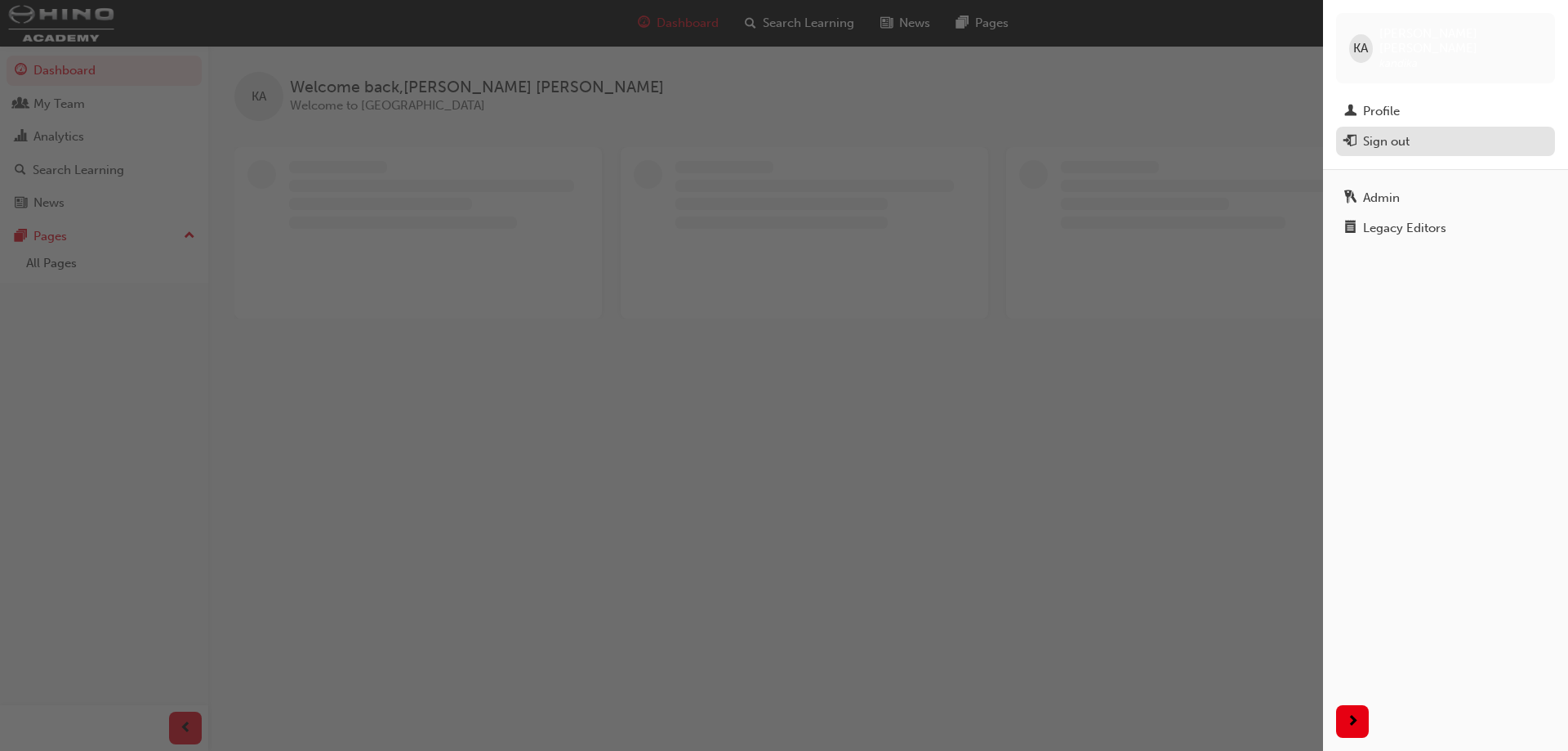
click at [1366, 132] on div "Sign out" at bounding box center [1386, 141] width 46 height 19
